Goal: Information Seeking & Learning: Learn about a topic

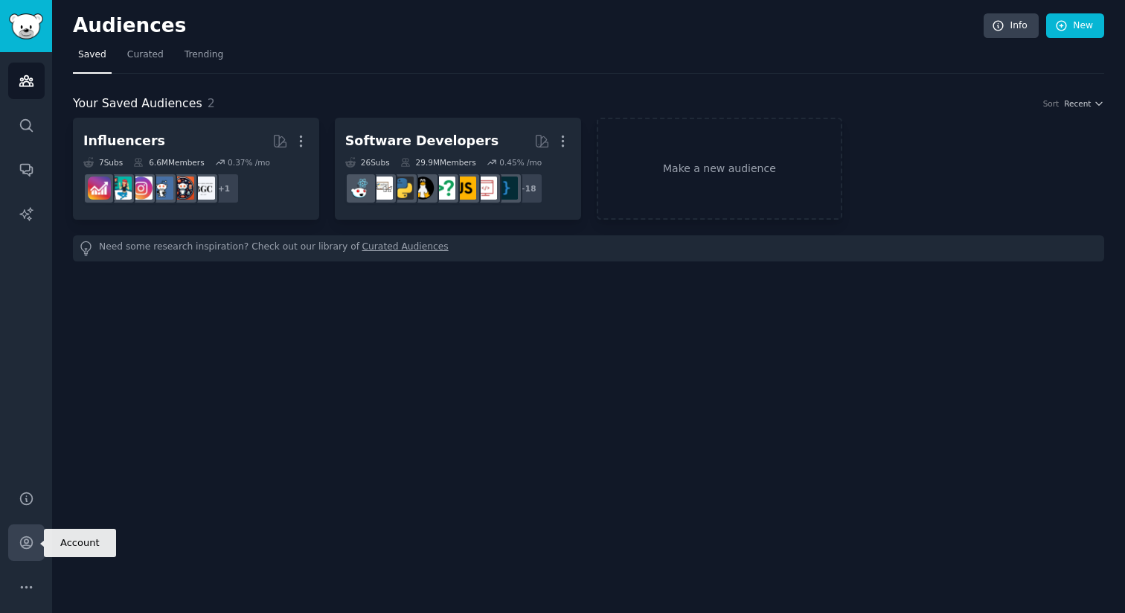
click at [35, 547] on link "Account" at bounding box center [26, 542] width 36 height 36
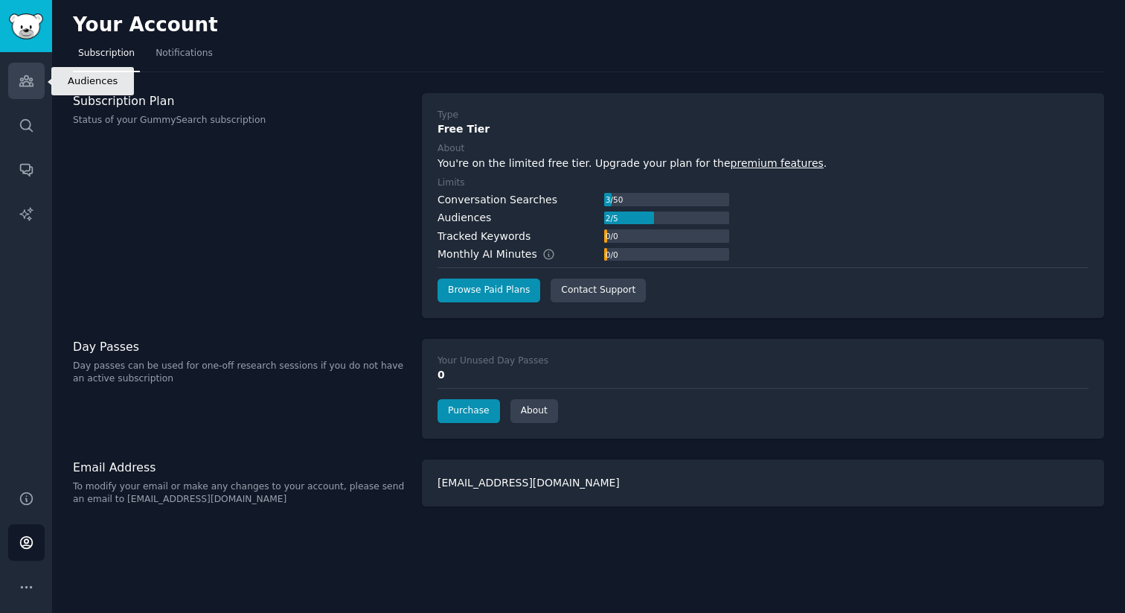
click at [30, 73] on icon "Sidebar" at bounding box center [27, 81] width 16 height 16
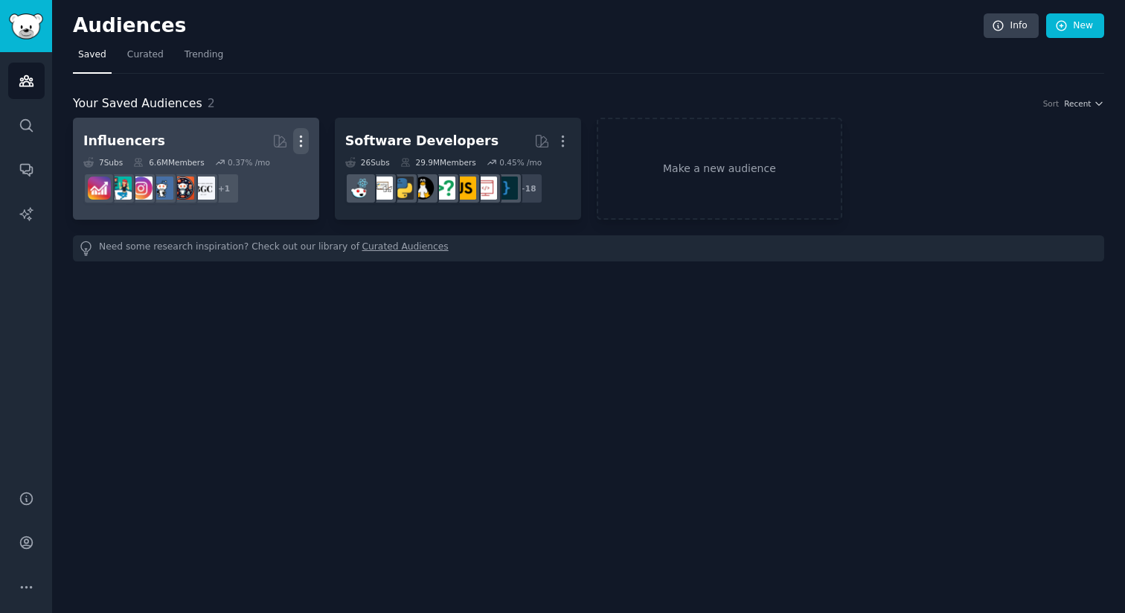
click at [306, 141] on icon "button" at bounding box center [301, 141] width 16 height 16
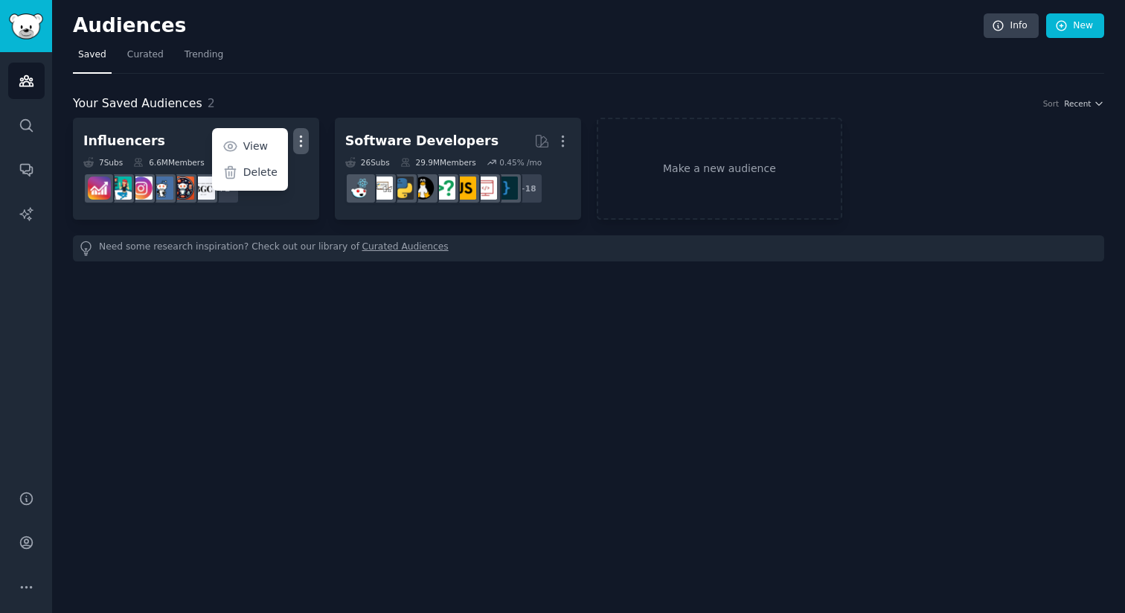
click at [347, 304] on div "Audiences Info New Saved Curated Trending Your Saved Audiences 2 Sort Recent In…" at bounding box center [588, 306] width 1073 height 613
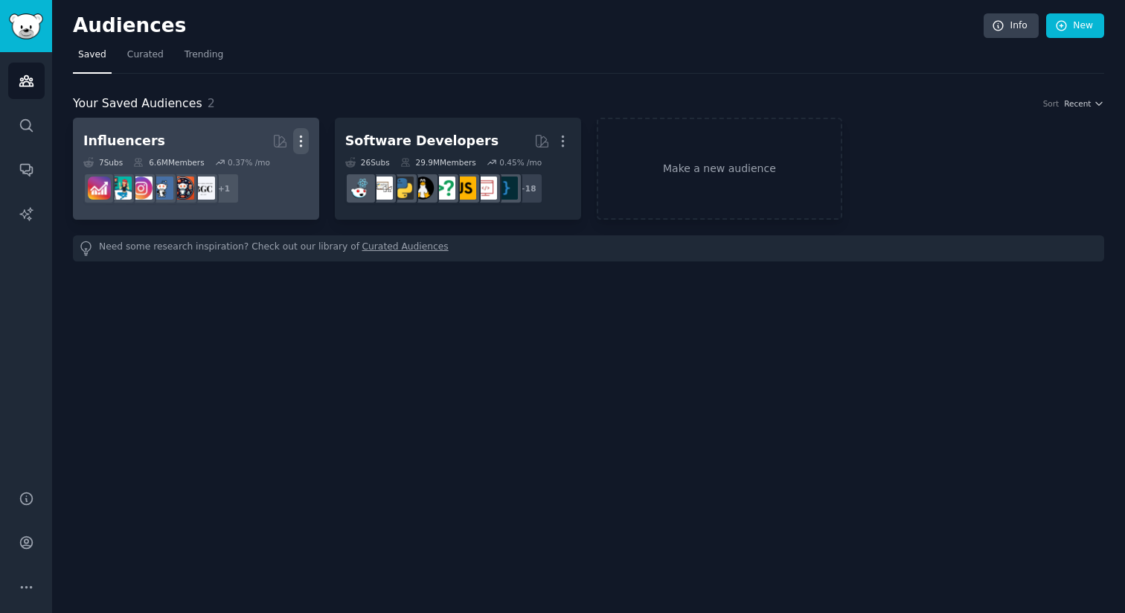
click at [306, 144] on icon "button" at bounding box center [301, 141] width 16 height 16
click at [275, 174] on p "Delete" at bounding box center [260, 172] width 34 height 16
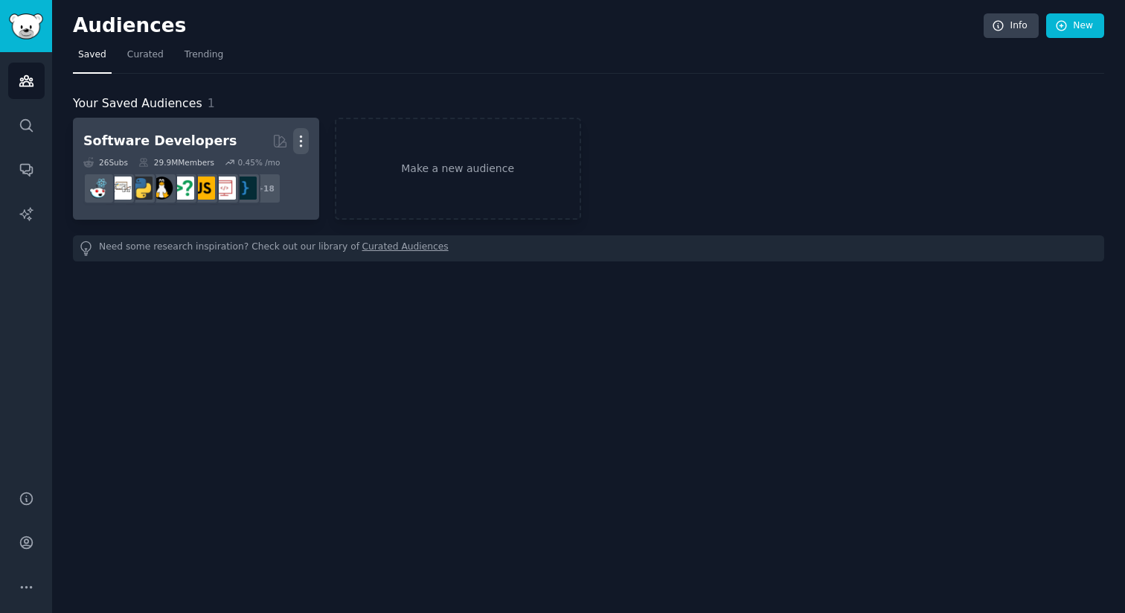
click at [298, 138] on icon "button" at bounding box center [301, 141] width 16 height 16
click at [217, 176] on div "Delete" at bounding box center [249, 172] width 71 height 31
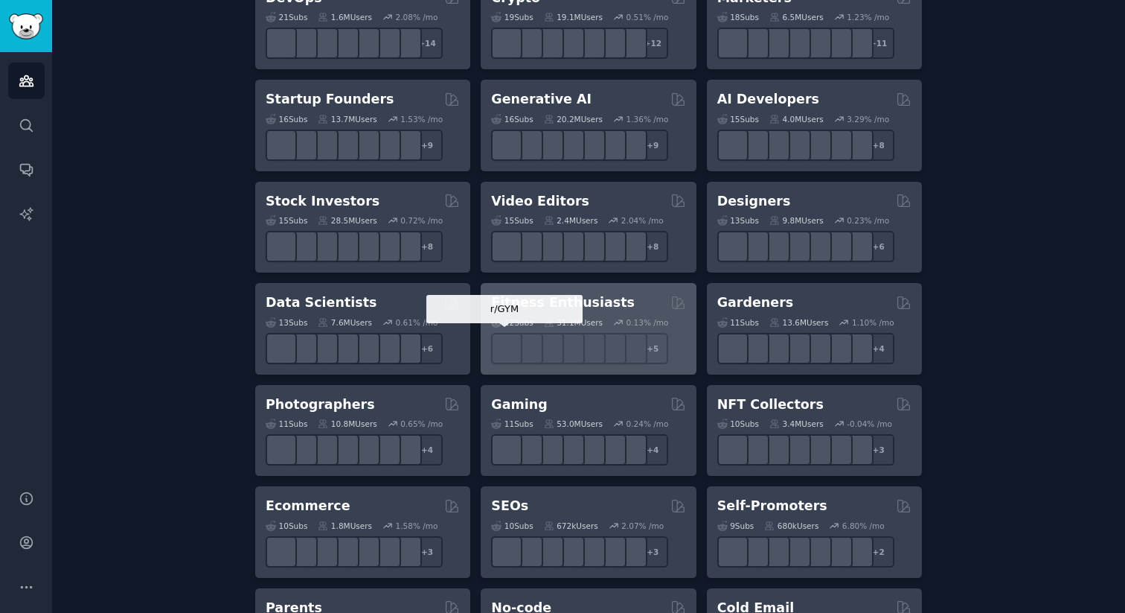
scroll to position [409, 0]
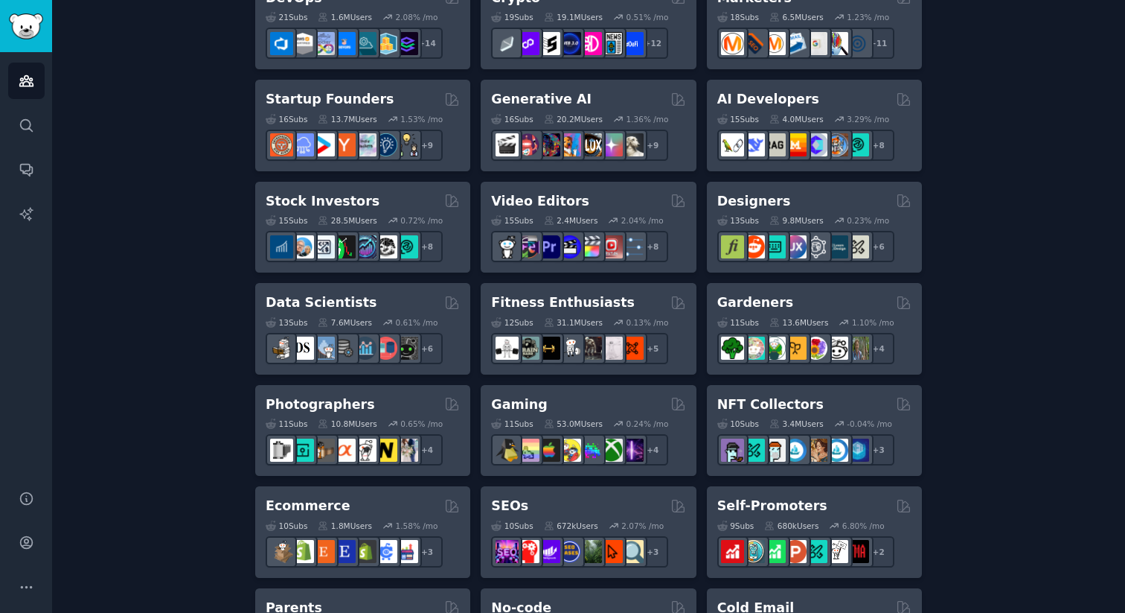
type input "\"
click at [1016, 167] on div "Create your first audience An audience is a collection of subreddits you can se…" at bounding box center [589, 496] width 1032 height 1621
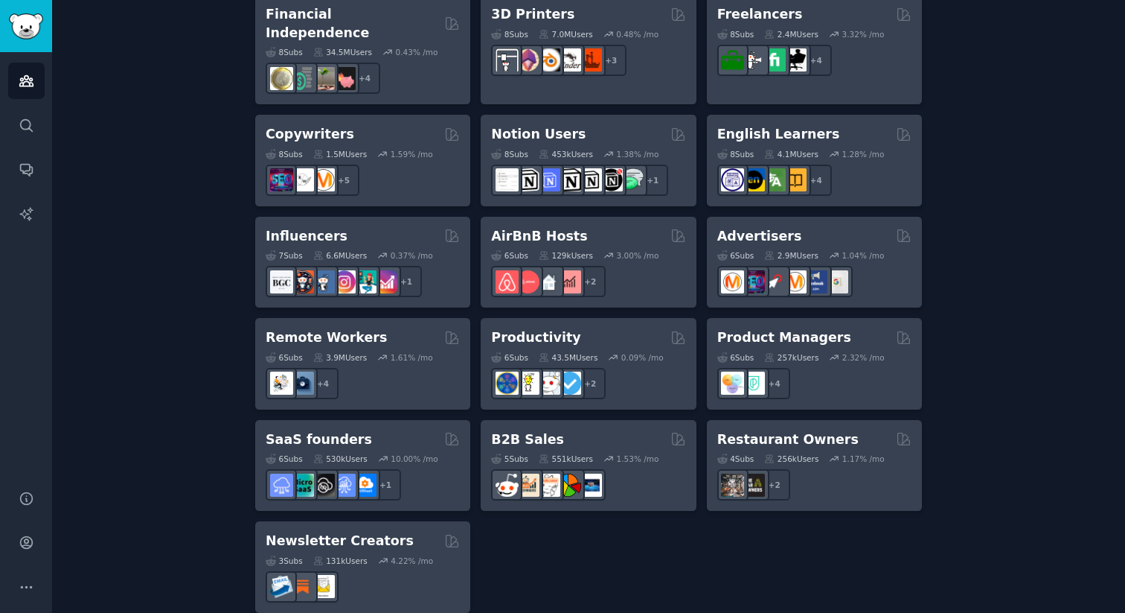
scroll to position [1104, 0]
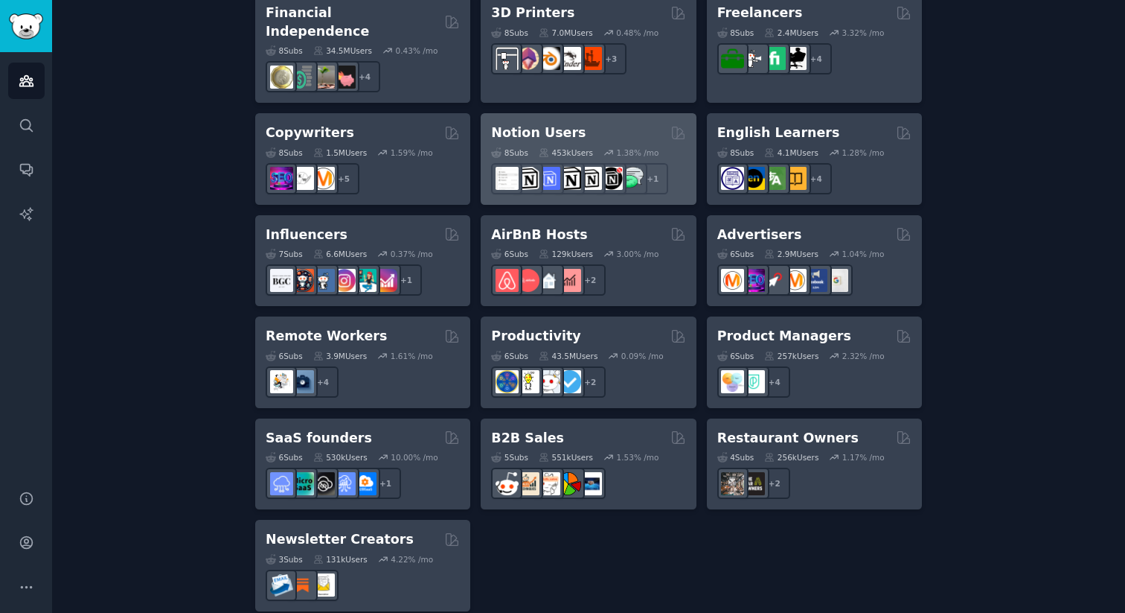
click at [615, 124] on div "Notion Users" at bounding box center [588, 133] width 194 height 19
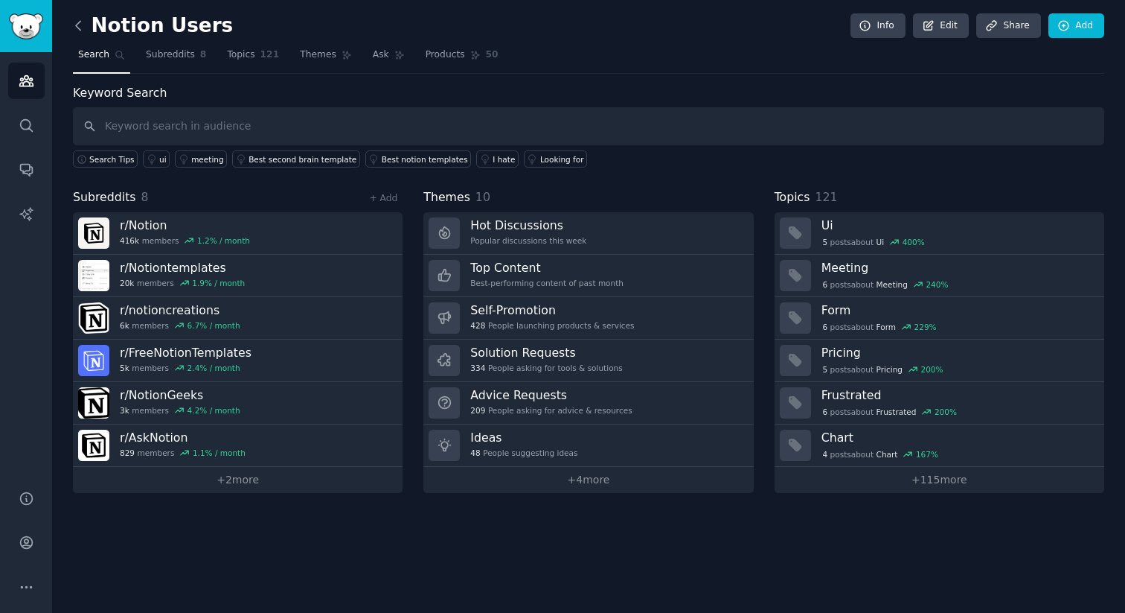
click at [74, 28] on icon at bounding box center [79, 26] width 16 height 16
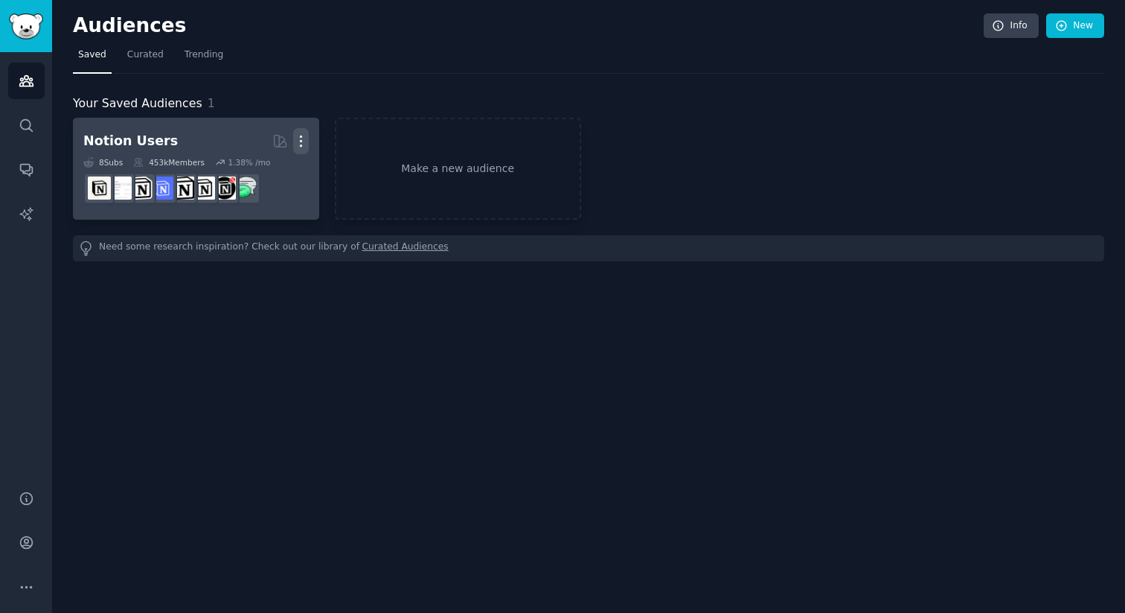
click at [299, 142] on icon "button" at bounding box center [301, 141] width 16 height 16
click at [269, 179] on p "Delete" at bounding box center [260, 172] width 34 height 16
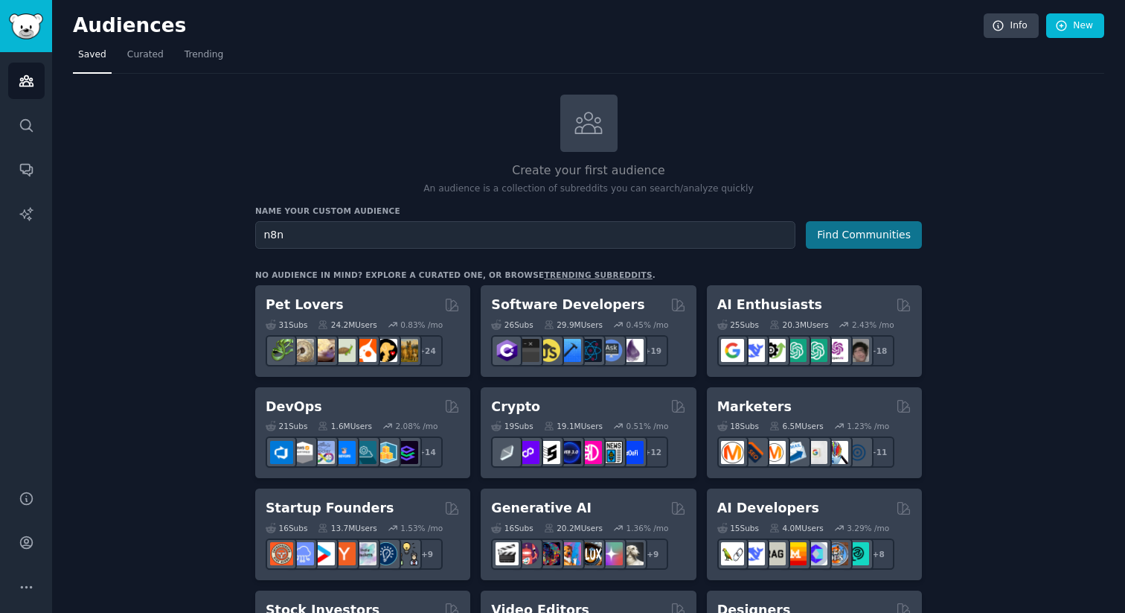
type input "n8n"
click at [825, 233] on button "Find Communities" at bounding box center [864, 235] width 116 height 28
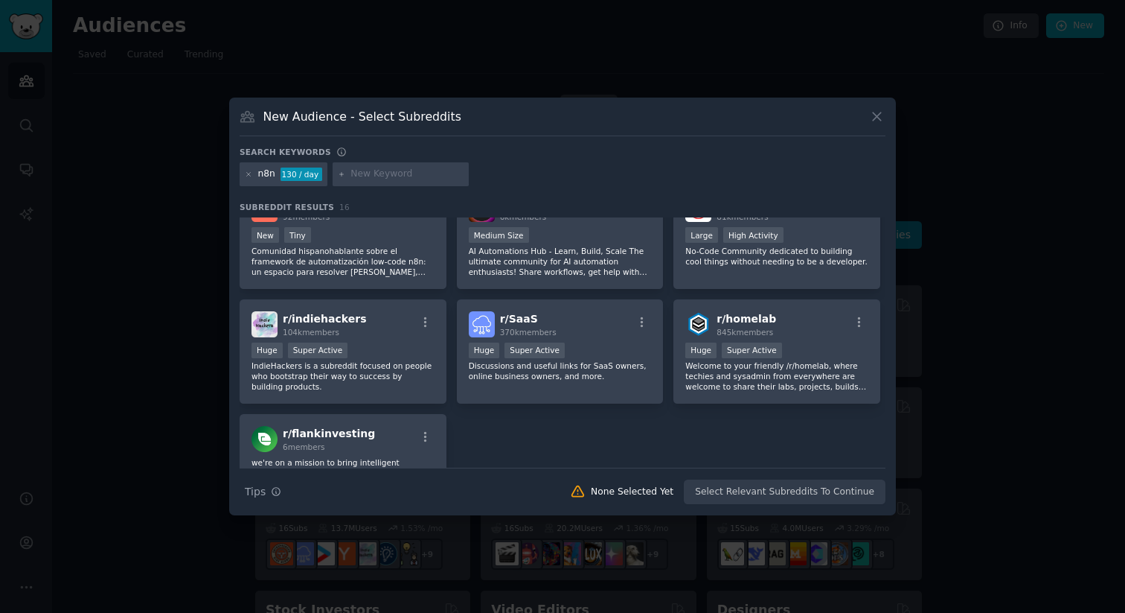
scroll to position [279, 0]
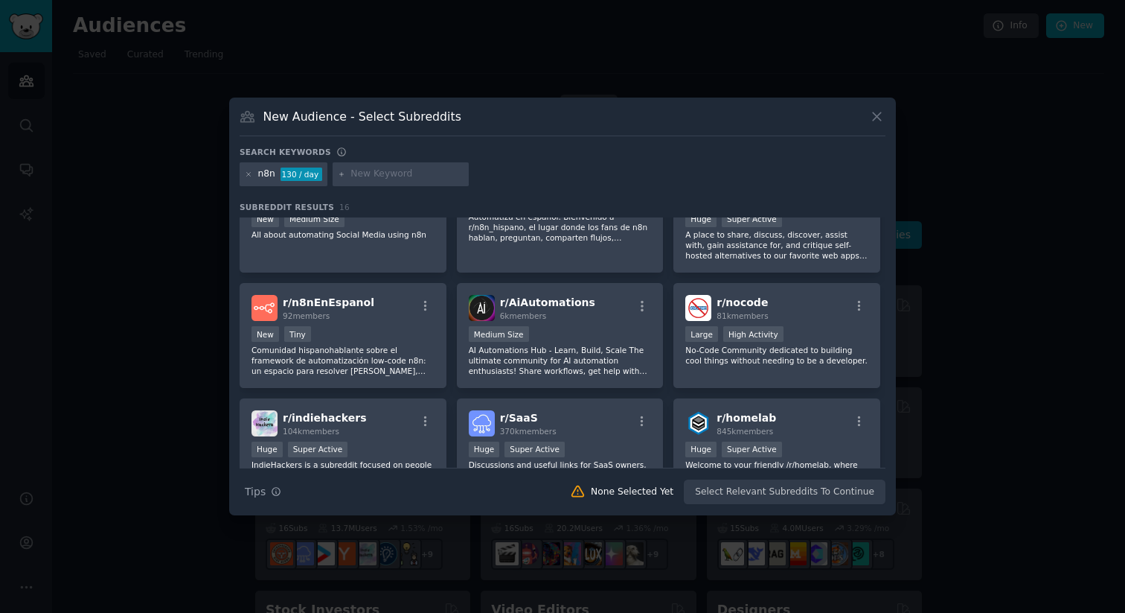
click at [882, 110] on icon at bounding box center [877, 117] width 16 height 16
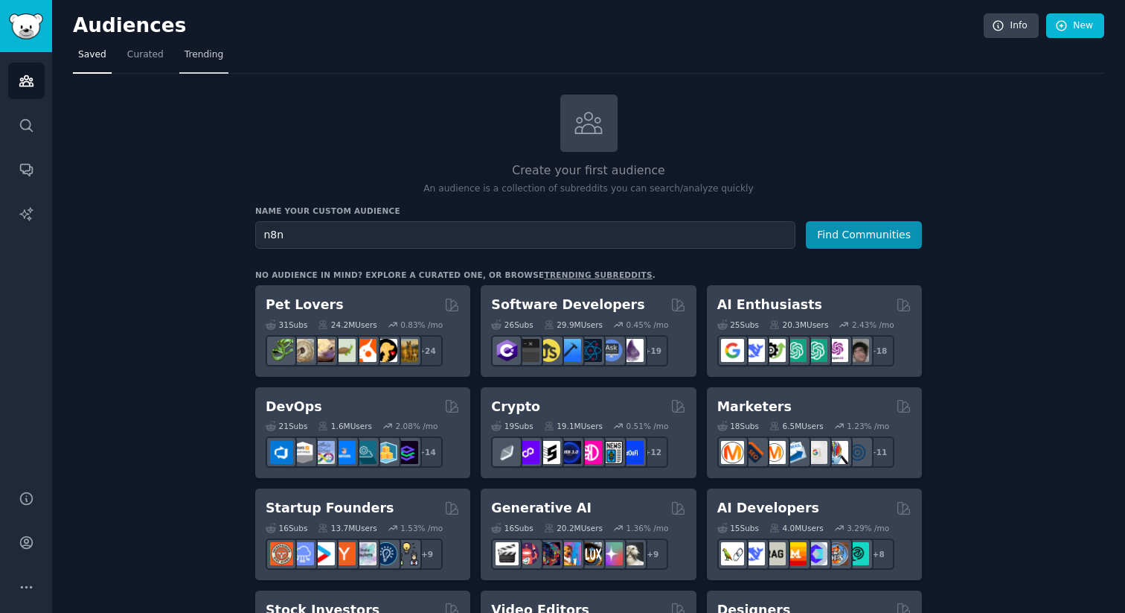
click at [204, 51] on span "Trending" at bounding box center [204, 54] width 39 height 13
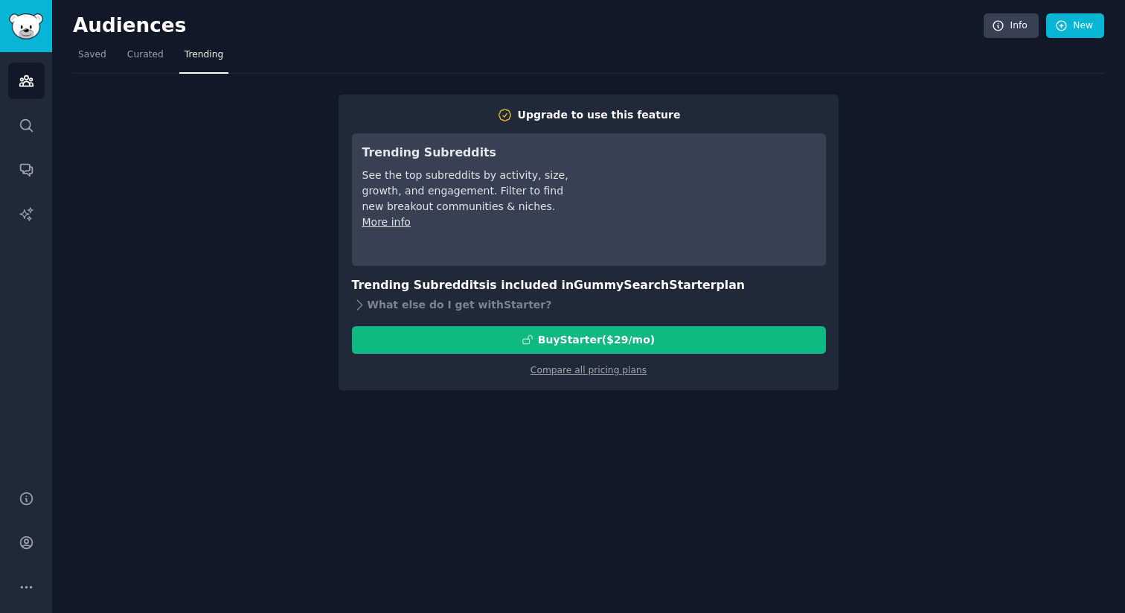
click at [115, 60] on nav "Saved Curated Trending" at bounding box center [589, 58] width 1032 height 31
click at [135, 60] on span "Curated" at bounding box center [145, 54] width 36 height 13
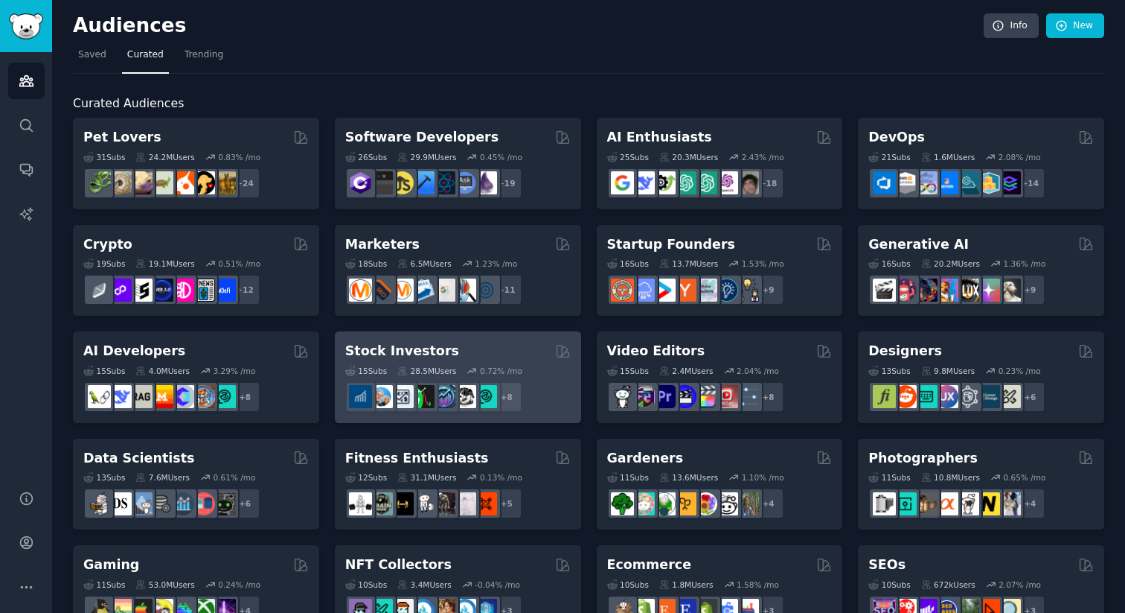
scroll to position [578, 0]
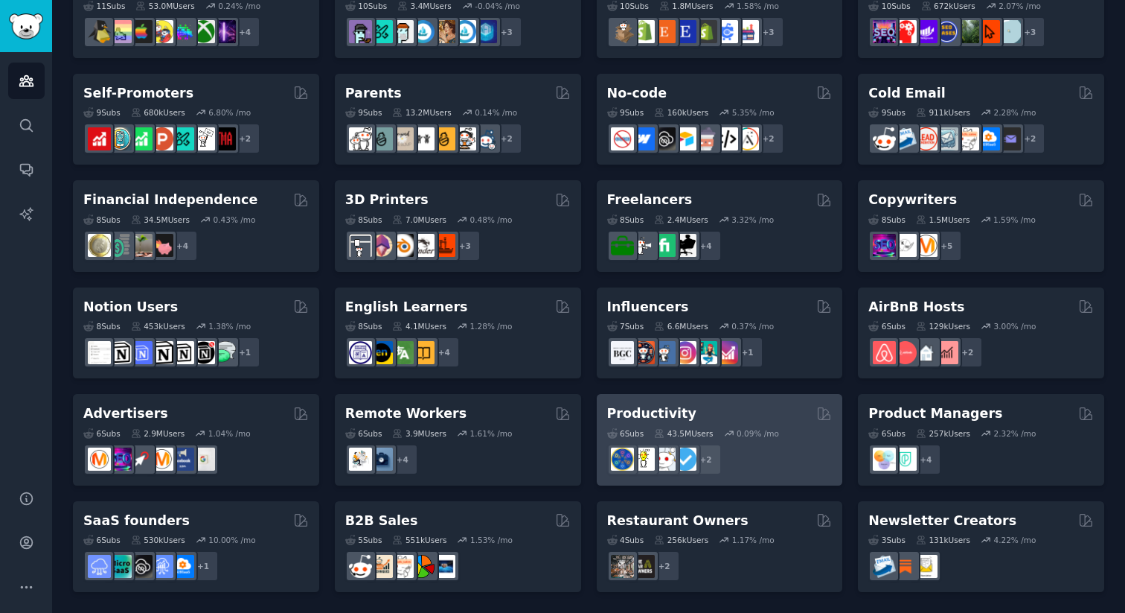
click at [723, 411] on div "Productivity Curated by GummySearch" at bounding box center [720, 413] width 226 height 19
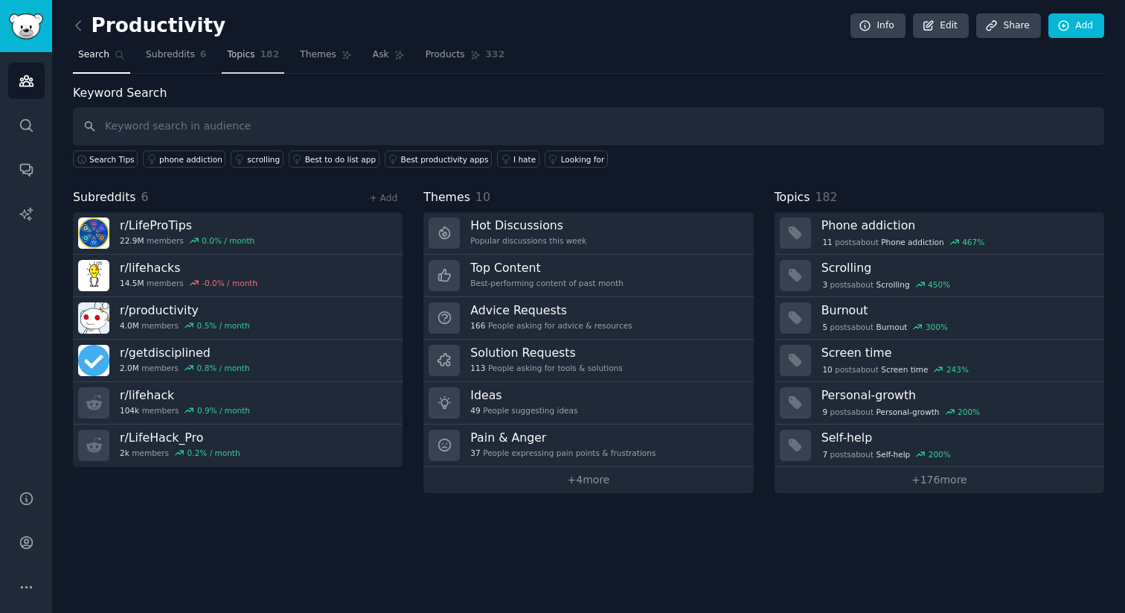
click at [243, 45] on link "Topics 182" at bounding box center [253, 58] width 63 height 31
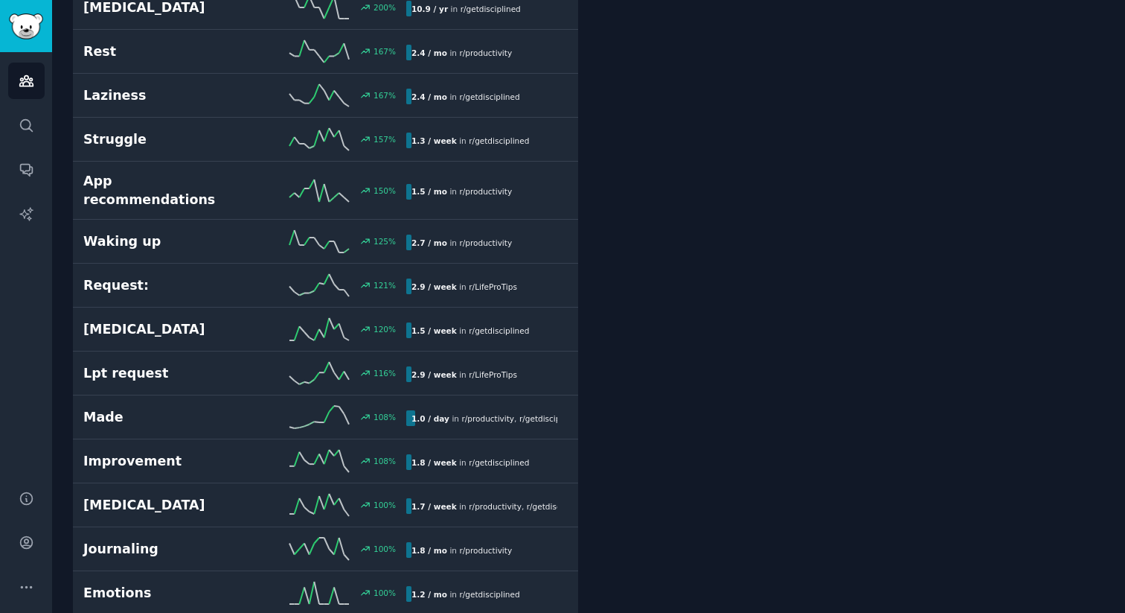
scroll to position [549, 0]
